Goal: Information Seeking & Learning: Learn about a topic

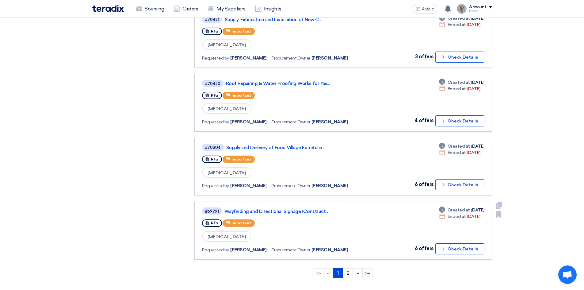
scroll to position [490, 0]
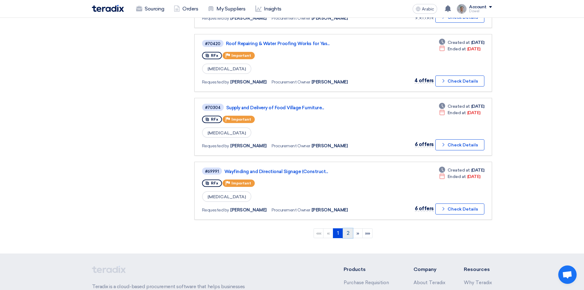
click at [347, 234] on font "2" at bounding box center [348, 233] width 3 height 6
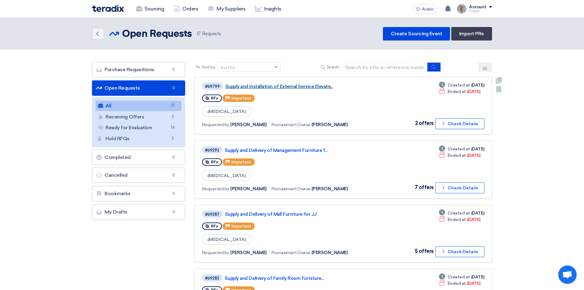
click at [280, 87] on font "Supply and Installation of External Service Elevate..." at bounding box center [279, 87] width 108 height 6
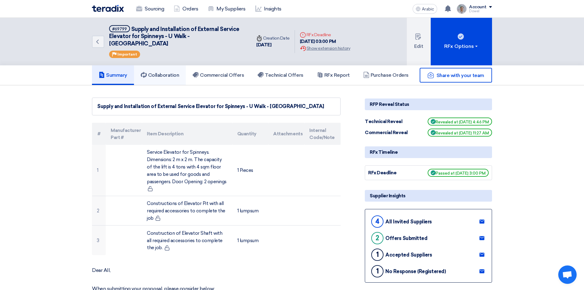
click at [167, 71] on link "Collaboration" at bounding box center [160, 75] width 52 height 20
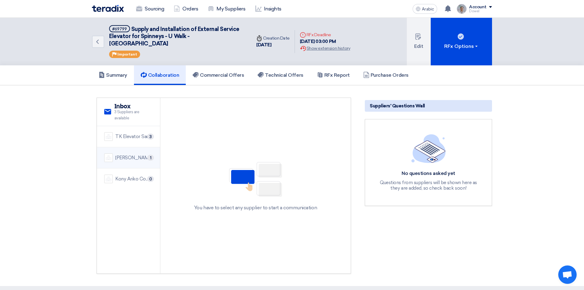
click at [131, 155] on font "[PERSON_NAME] Elevator Company Saudi Arabia Ltd" at bounding box center [171, 158] width 112 height 6
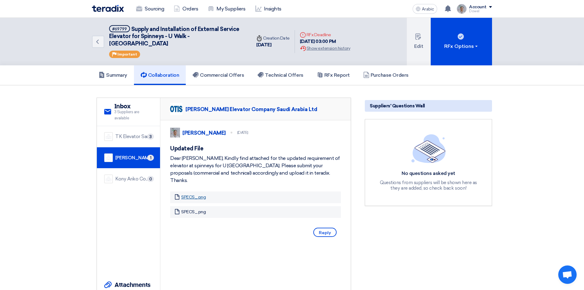
click at [194, 194] on font "SPECS_.png" at bounding box center [193, 196] width 25 height 5
click at [442, 235] on div "Suppliers' Questions Wall No questions asked yet Questions from suppliers will …" at bounding box center [428, 218] width 136 height 242
